Goal: Task Accomplishment & Management: Manage account settings

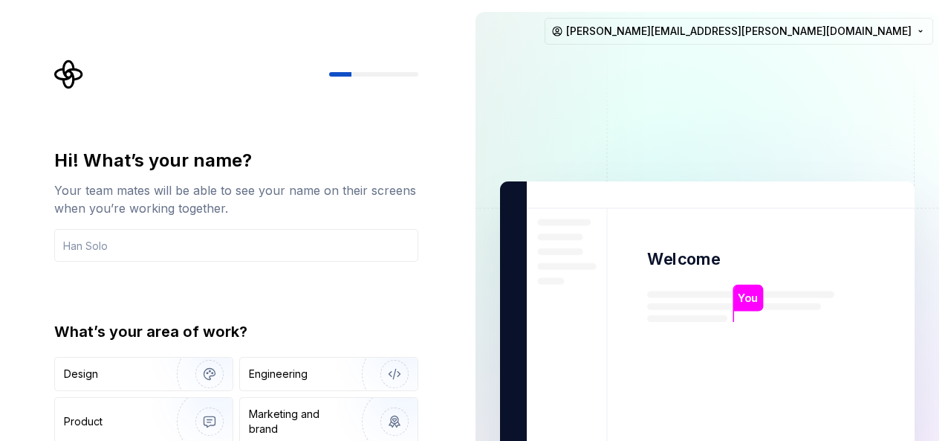
click at [435, 380] on div "Hi! What’s your name? Your team mates will be able to see your name on their sc…" at bounding box center [240, 297] width 391 height 477
click at [942, 389] on div "You Welcome You T B +3 Thomas Brooke Jamie sekar.johney@gmail.com" at bounding box center [707, 335] width 487 height 670
click at [927, 397] on img at bounding box center [707, 335] width 602 height 702
click at [708, 295] on img at bounding box center [707, 335] width 602 height 702
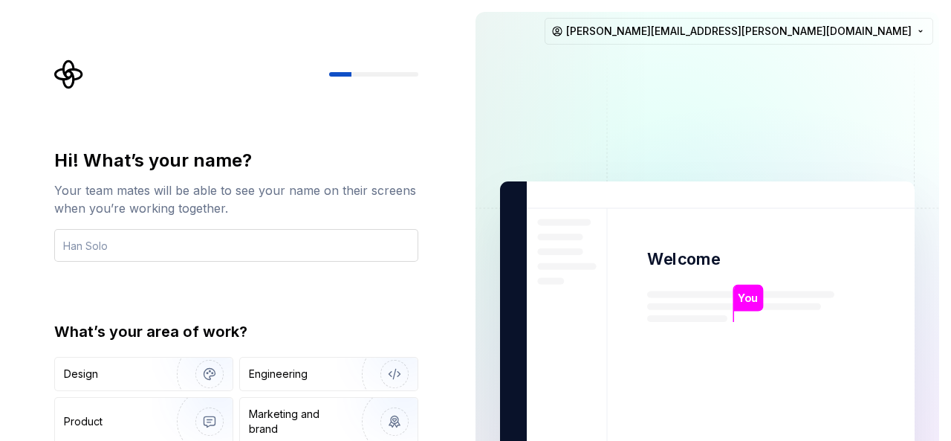
click at [157, 253] on input "text" at bounding box center [236, 245] width 364 height 33
type input "Dhana"
click at [285, 372] on div "Engineering" at bounding box center [278, 373] width 59 height 15
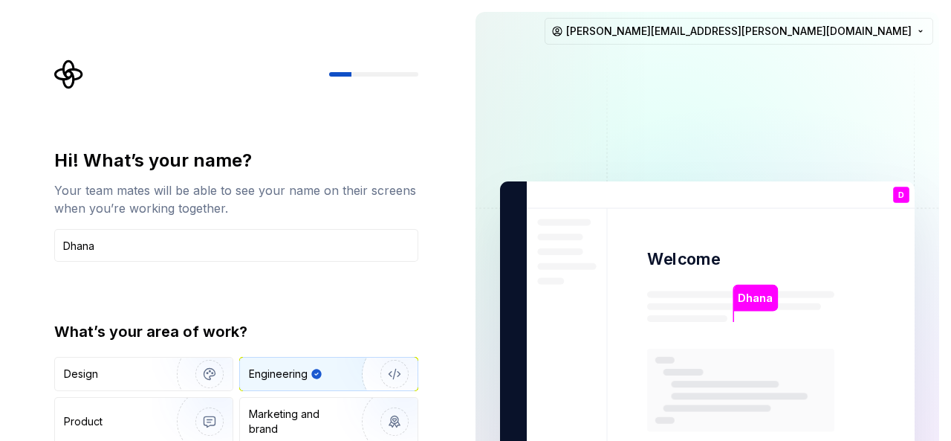
type button "Engineering"
click at [156, 241] on input "Dhana" at bounding box center [236, 245] width 364 height 33
click at [566, 10] on div "Dhana Welcome D You T B +3 [PERSON_NAME] Jamie [EMAIL_ADDRESS][PERSON_NAME][DOM…" at bounding box center [707, 335] width 487 height 670
click at [910, 30] on html "Hi! What’s your name? Your team mates will be able to see your name on their sc…" at bounding box center [475, 220] width 951 height 441
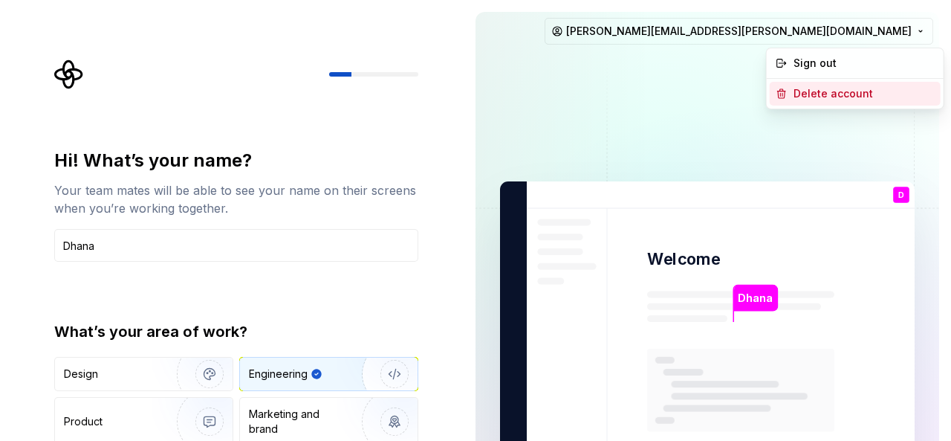
click at [843, 96] on div "Delete account" at bounding box center [864, 93] width 141 height 15
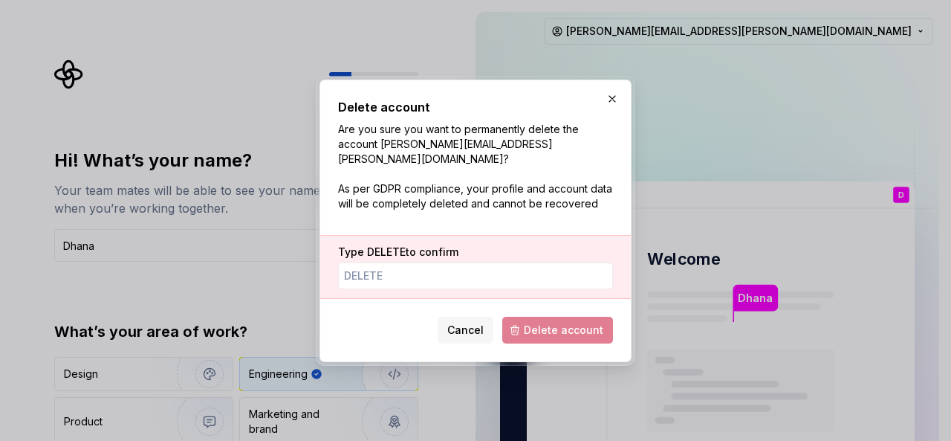
click at [582, 323] on span "Delete account" at bounding box center [557, 330] width 111 height 27
click at [394, 266] on input "Type DELETE to confirm" at bounding box center [475, 275] width 275 height 27
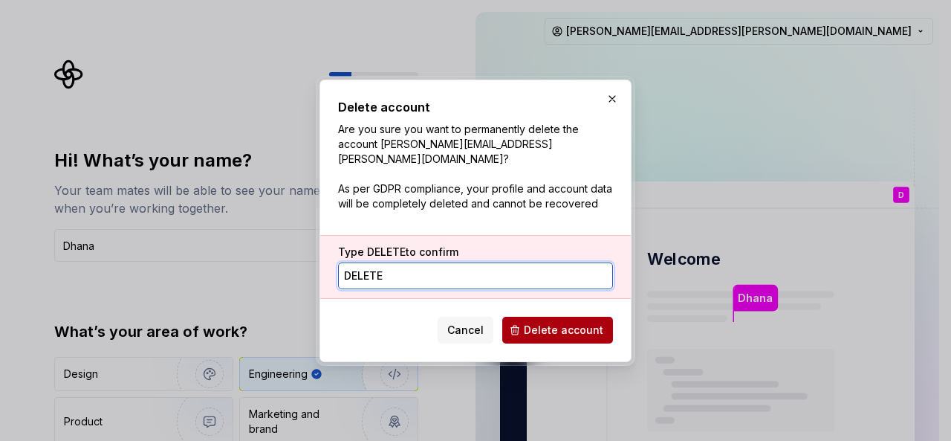
type input "delete"
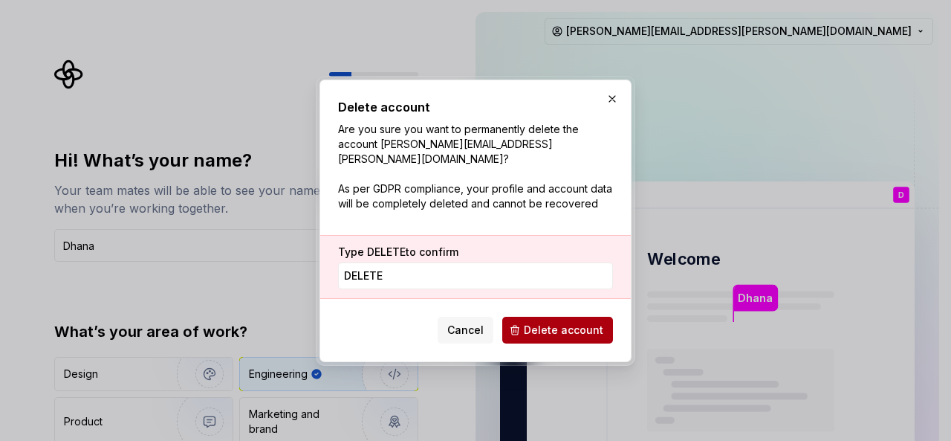
click at [565, 322] on span "Delete account" at bounding box center [563, 329] width 79 height 15
